Goal: Information Seeking & Learning: Understand process/instructions

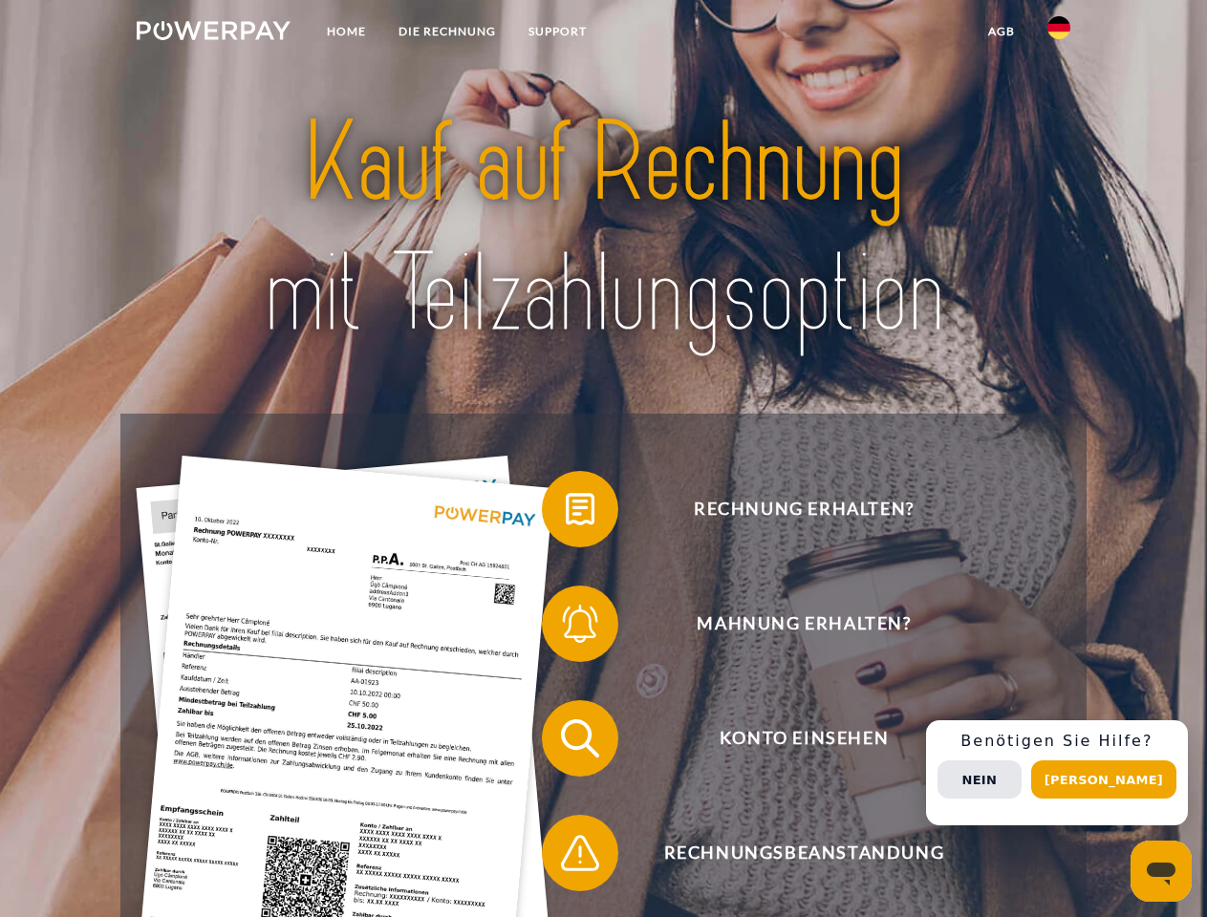
click at [213, 33] on img at bounding box center [214, 30] width 154 height 19
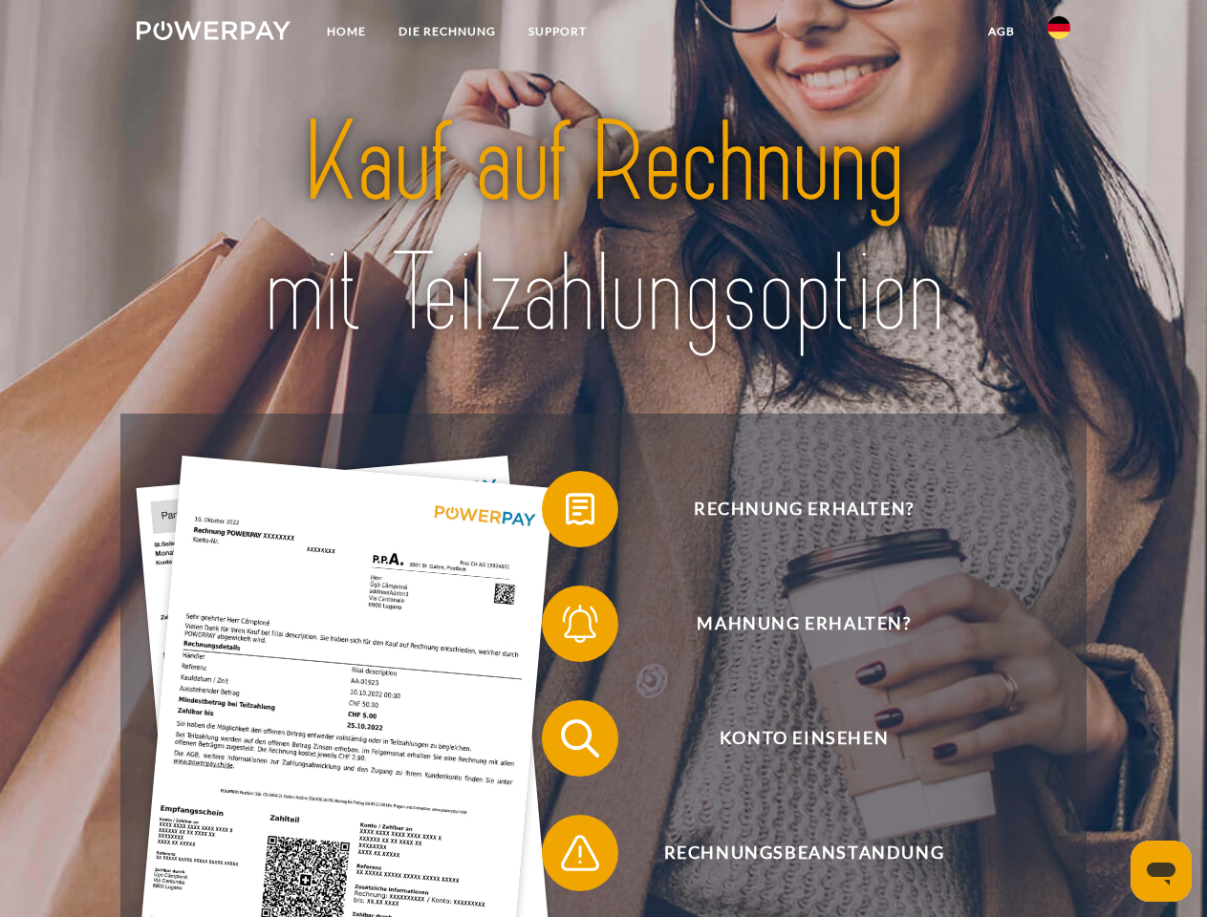
click at [1059, 33] on img at bounding box center [1058, 27] width 23 height 23
click at [1000, 32] on link "agb" at bounding box center [1001, 31] width 59 height 34
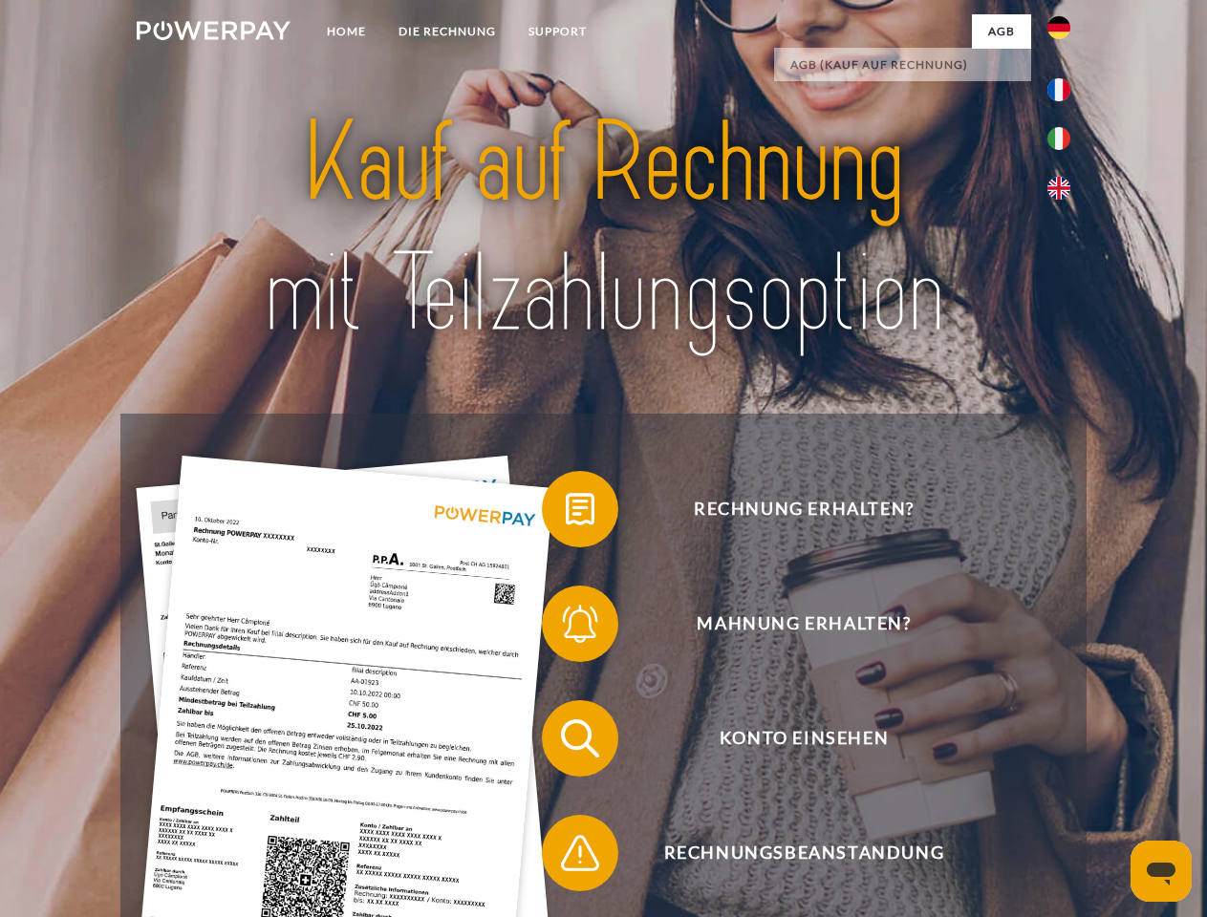
click at [566, 513] on span at bounding box center [552, 510] width 96 height 96
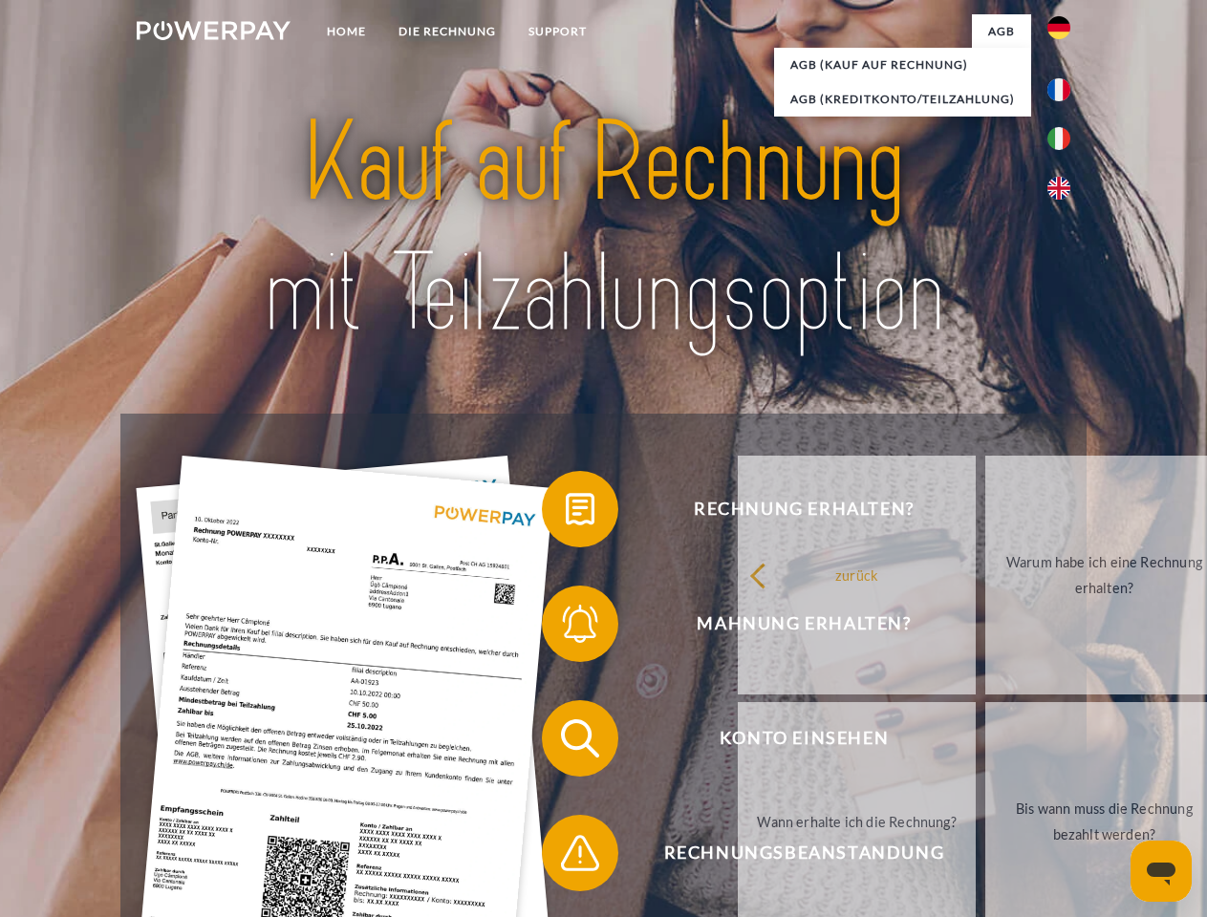
click at [566, 628] on span at bounding box center [552, 624] width 96 height 96
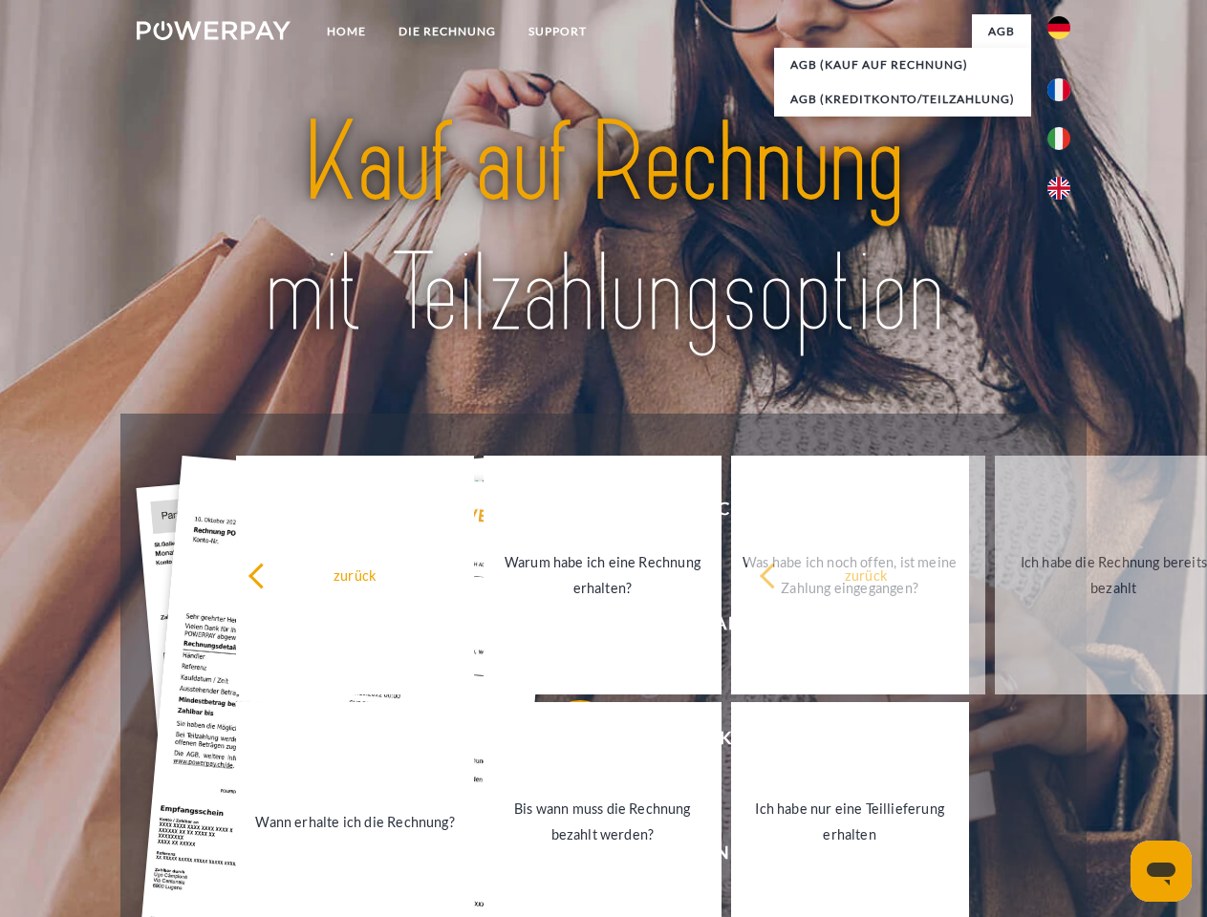
click at [566, 742] on link "Bis wann muss die Rechnung bezahlt werden?" at bounding box center [602, 821] width 238 height 239
click at [566, 857] on span at bounding box center [552, 853] width 96 height 96
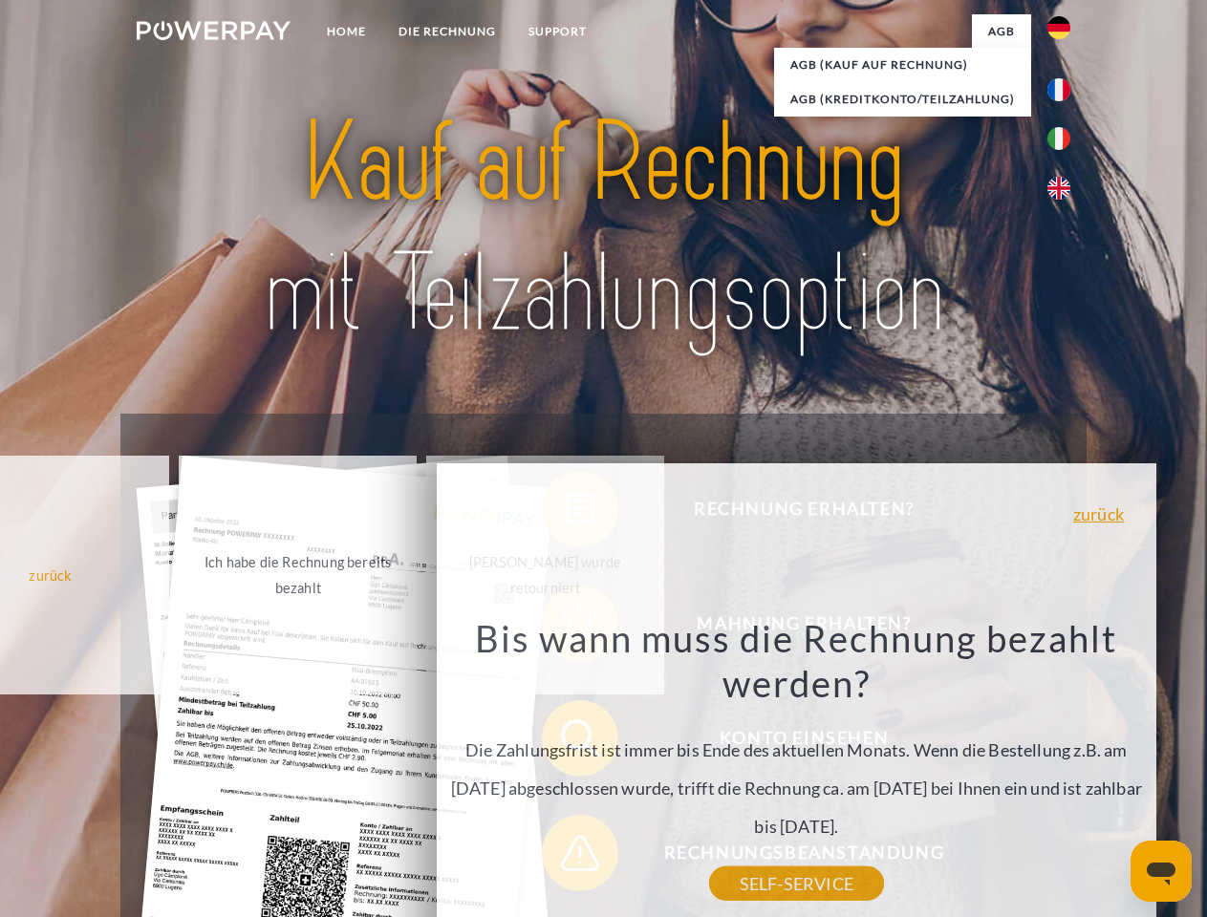
click at [1063, 773] on div "Rechnung erhalten? Mahnung erhalten? Konto einsehen" at bounding box center [602, 796] width 965 height 764
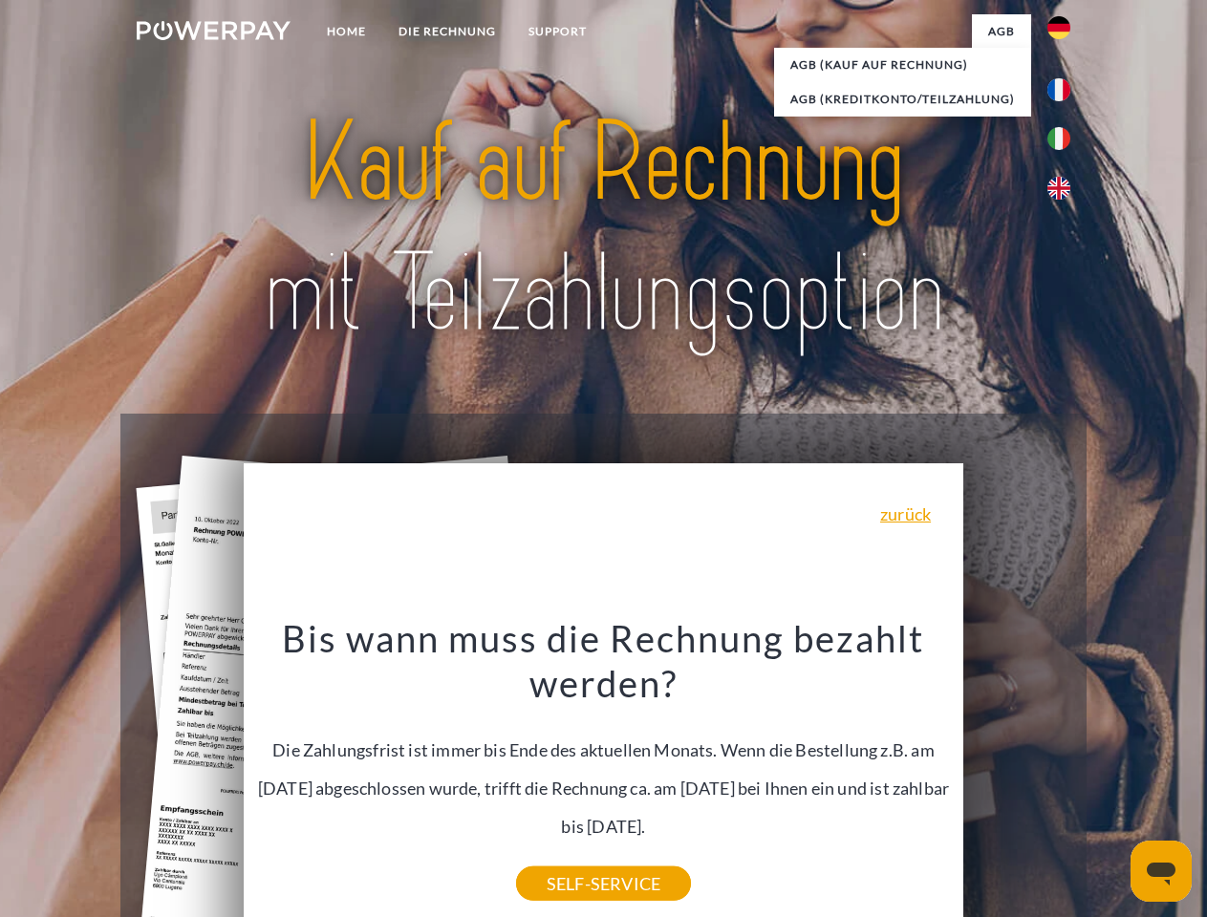
click at [1017, 777] on span "Konto einsehen" at bounding box center [803, 738] width 468 height 76
click at [1110, 780] on header "Home DIE RECHNUNG SUPPORT" at bounding box center [603, 660] width 1207 height 1320
